Goal: Task Accomplishment & Management: Manage account settings

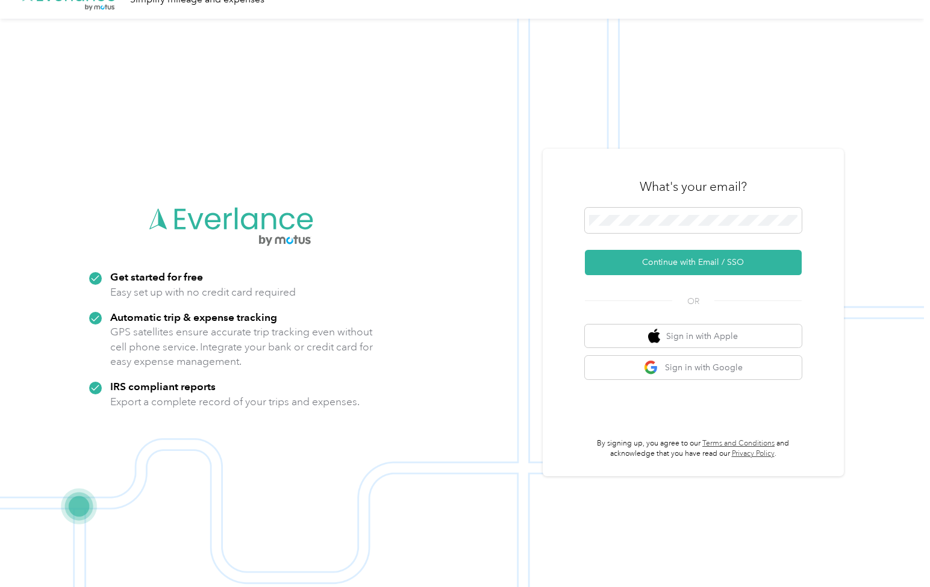
scroll to position [39, 0]
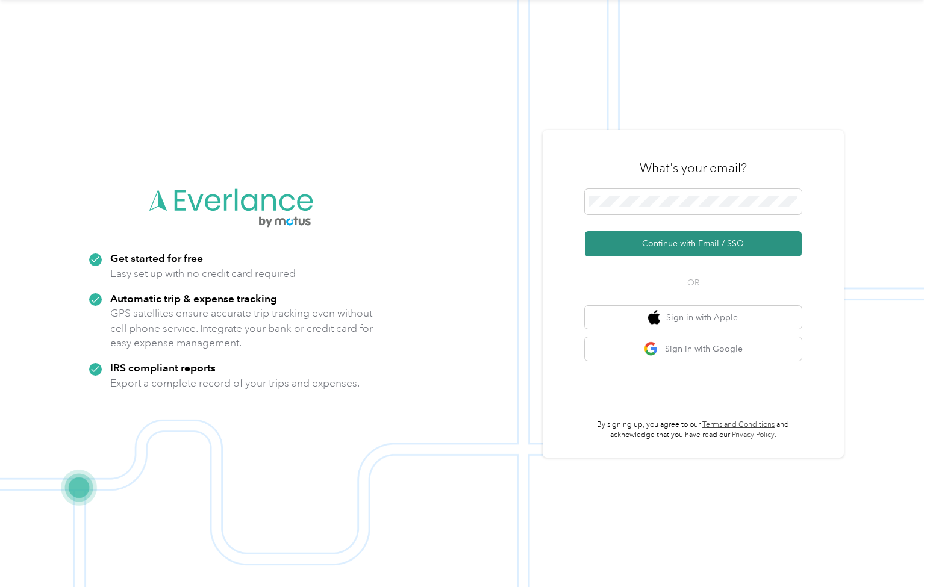
click at [690, 240] on button "Continue with Email / SSO" at bounding box center [693, 243] width 217 height 25
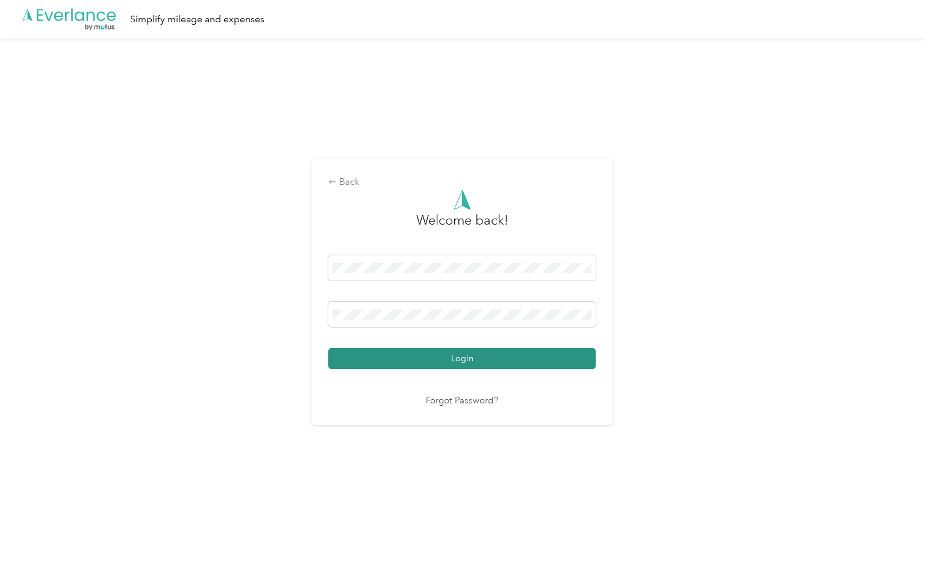
click at [480, 356] on button "Login" at bounding box center [461, 358] width 267 height 21
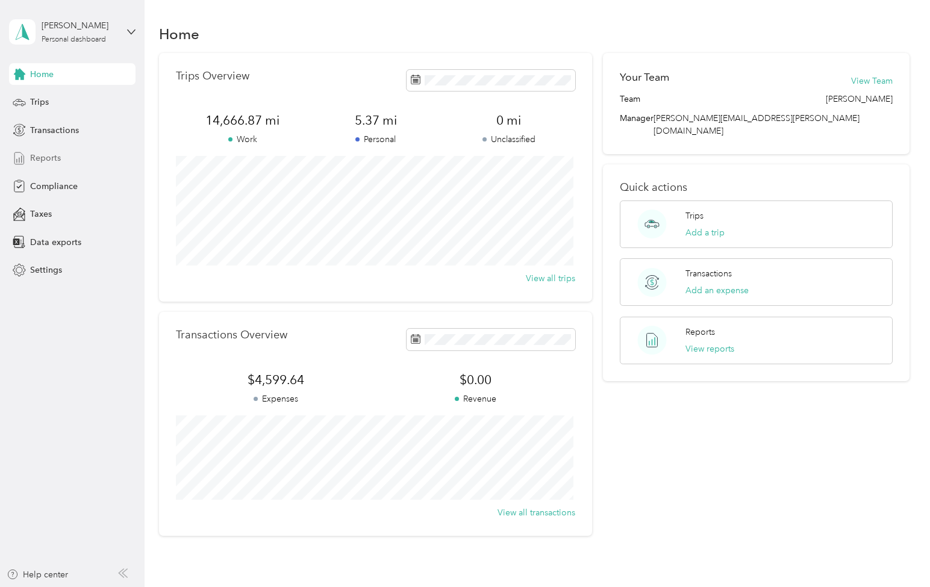
click at [49, 158] on span "Reports" at bounding box center [45, 158] width 31 height 13
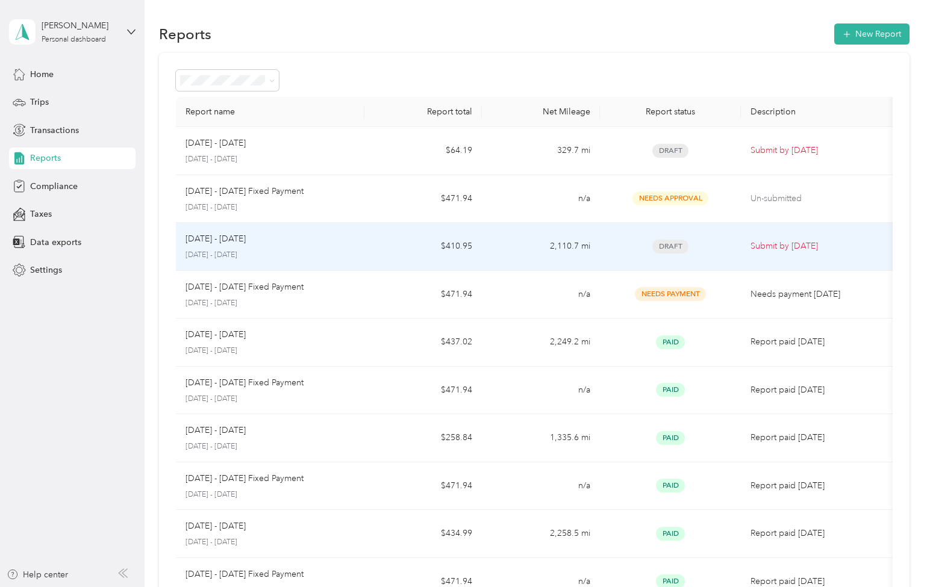
click at [670, 242] on span "Draft" at bounding box center [670, 247] width 36 height 14
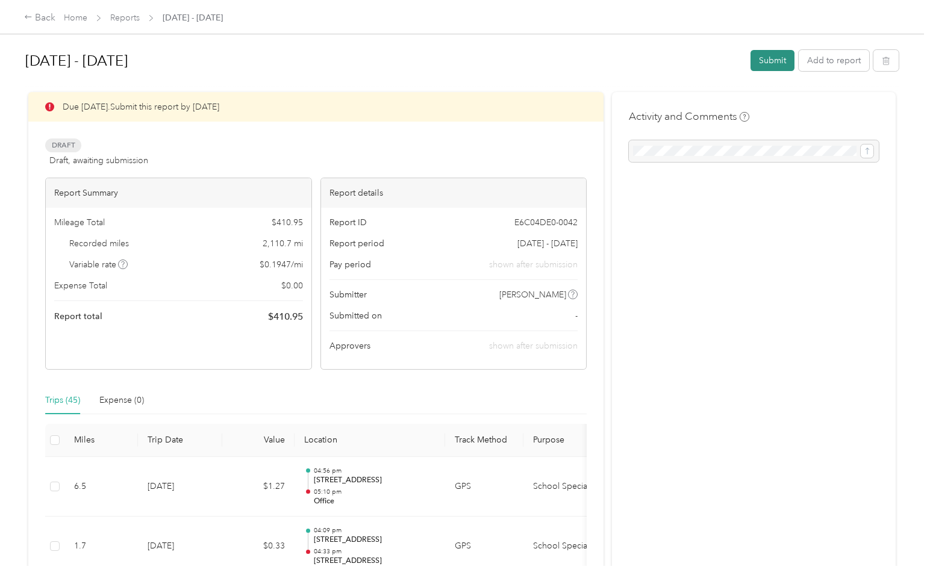
click at [772, 60] on button "Submit" at bounding box center [772, 60] width 44 height 21
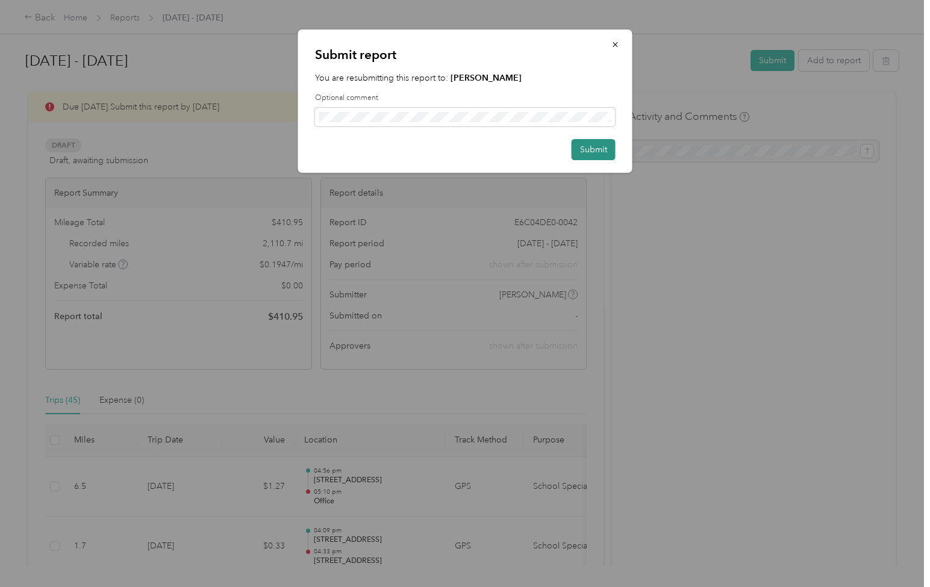
click at [586, 147] on button "Submit" at bounding box center [593, 149] width 44 height 21
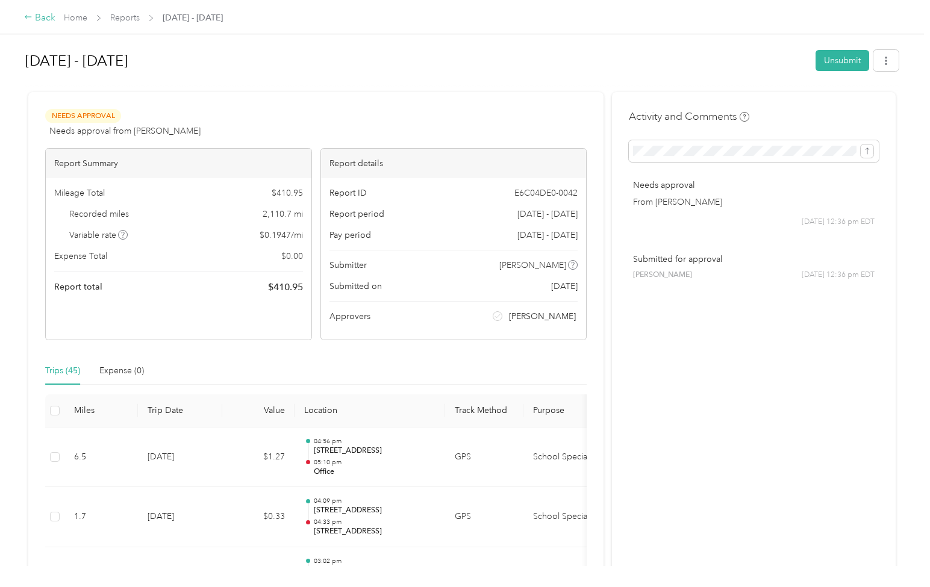
click at [39, 17] on div "Back" at bounding box center [39, 18] width 31 height 14
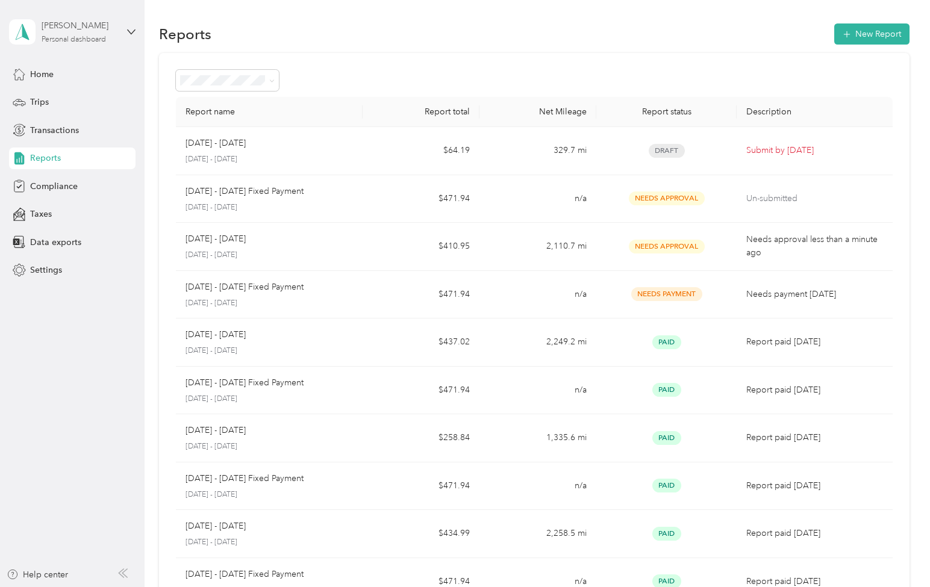
click at [84, 31] on div "[PERSON_NAME]" at bounding box center [79, 25] width 75 height 13
click at [85, 99] on div "Log out" at bounding box center [169, 97] width 305 height 21
